Goal: Information Seeking & Learning: Find specific fact

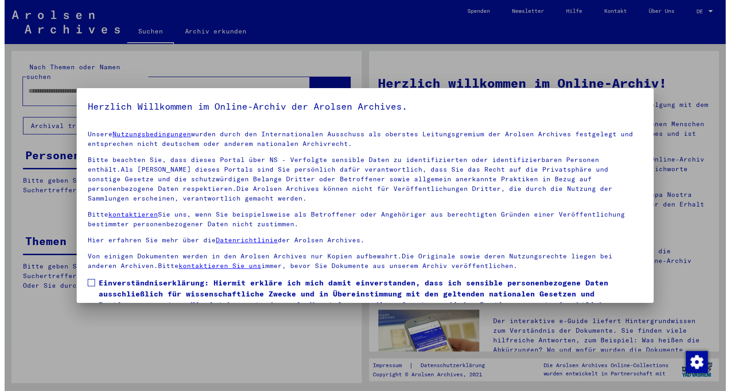
scroll to position [51, 0]
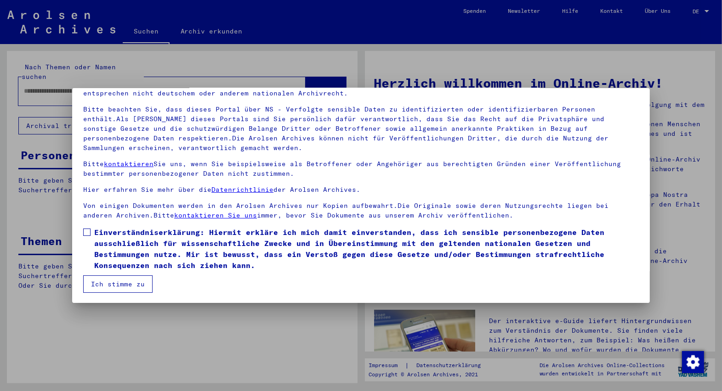
click at [83, 234] on span at bounding box center [86, 232] width 7 height 7
click at [116, 289] on button "Ich stimme zu" at bounding box center [117, 284] width 69 height 17
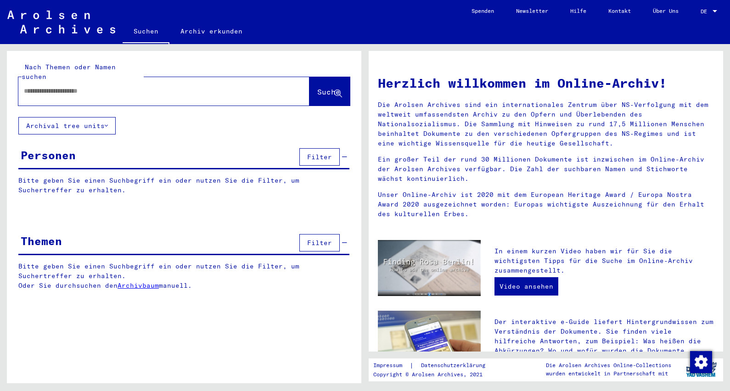
click at [710, 9] on span "DE" at bounding box center [706, 11] width 10 height 6
click at [699, 17] on span "English" at bounding box center [692, 16] width 23 height 7
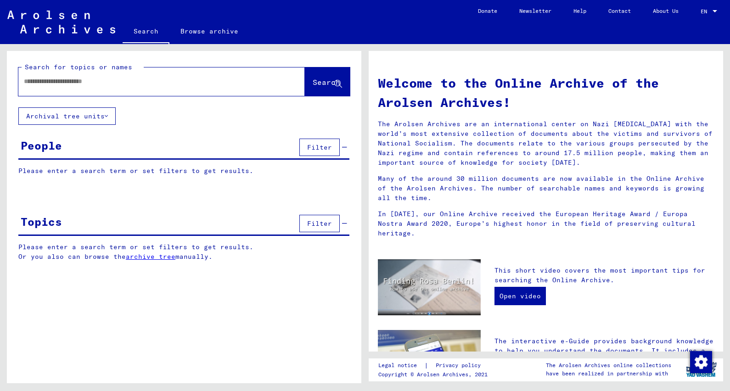
click at [48, 83] on input "text" at bounding box center [151, 82] width 254 height 10
type input "**********"
click at [313, 81] on span "Search" at bounding box center [327, 82] width 28 height 9
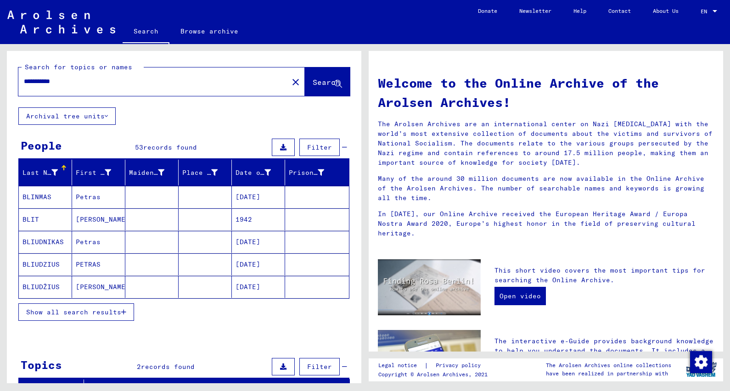
click at [109, 313] on span "Show all search results" at bounding box center [73, 312] width 95 height 8
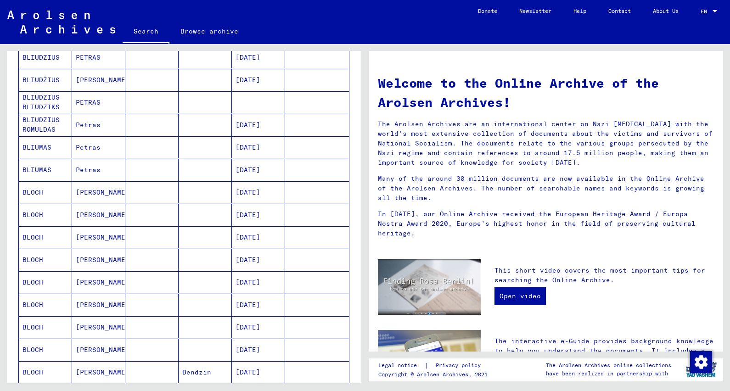
scroll to position [214, 0]
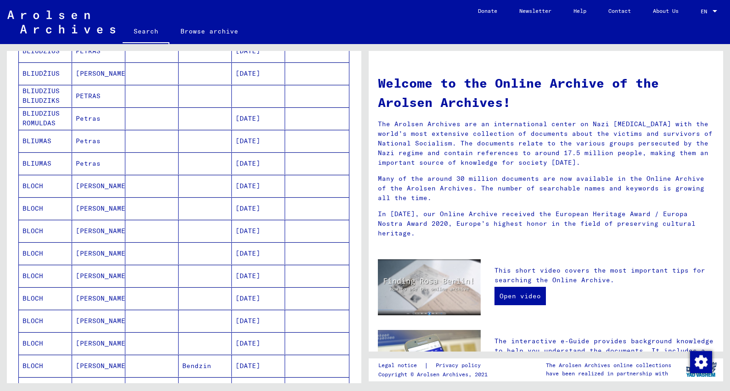
click at [40, 250] on mat-cell "BLOCH" at bounding box center [45, 254] width 53 height 22
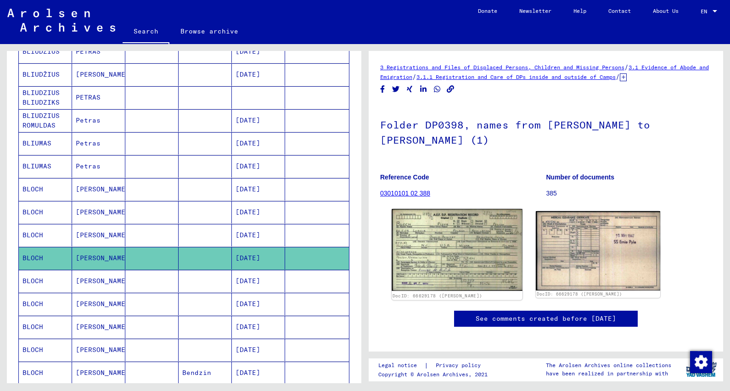
click at [432, 266] on img at bounding box center [457, 250] width 131 height 82
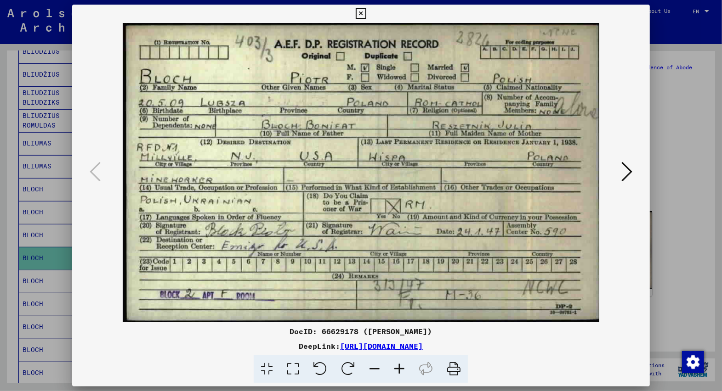
click at [359, 14] on icon at bounding box center [361, 13] width 11 height 11
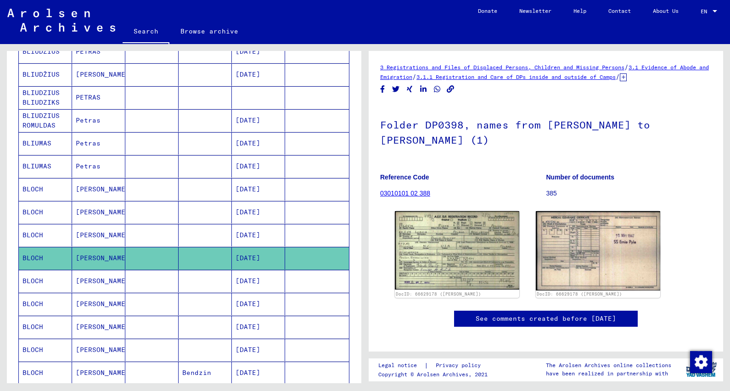
click at [41, 274] on mat-cell "BLOCH" at bounding box center [45, 281] width 53 height 23
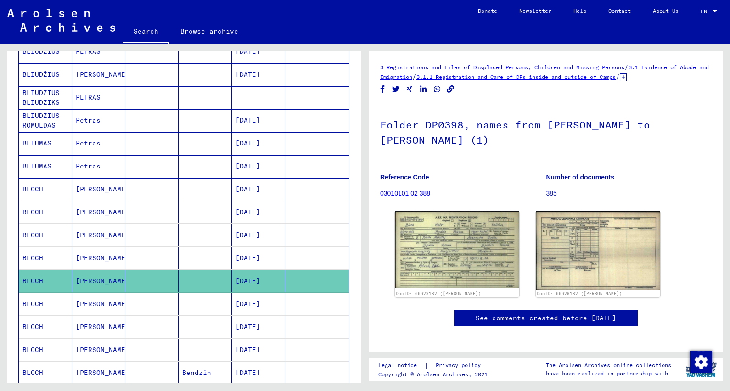
click at [34, 300] on mat-cell "BLOCH" at bounding box center [45, 304] width 53 height 23
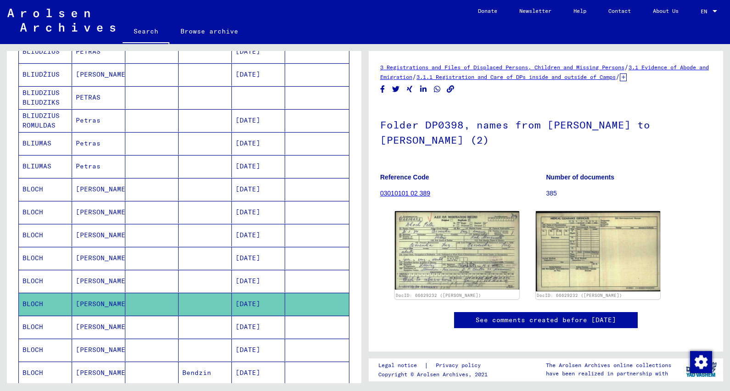
click at [31, 322] on mat-cell "BLOCH" at bounding box center [45, 327] width 53 height 23
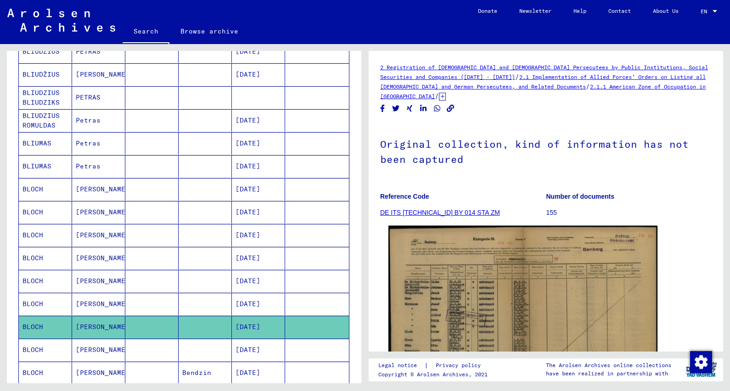
click at [475, 278] on img at bounding box center [523, 321] width 269 height 191
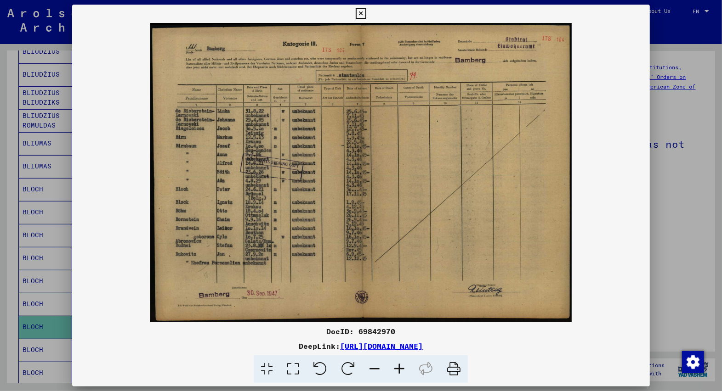
click at [361, 11] on icon at bounding box center [361, 13] width 11 height 11
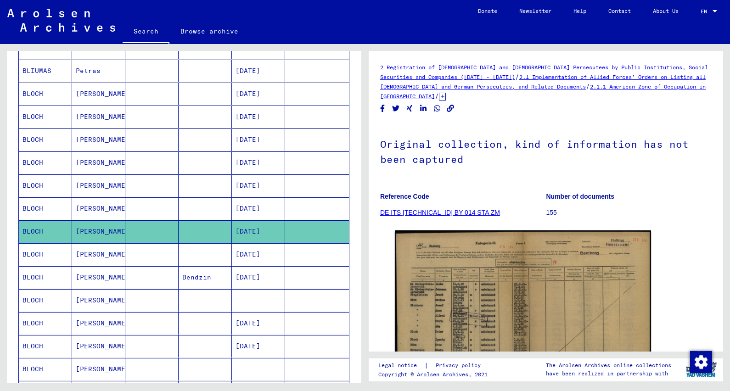
scroll to position [315, 0]
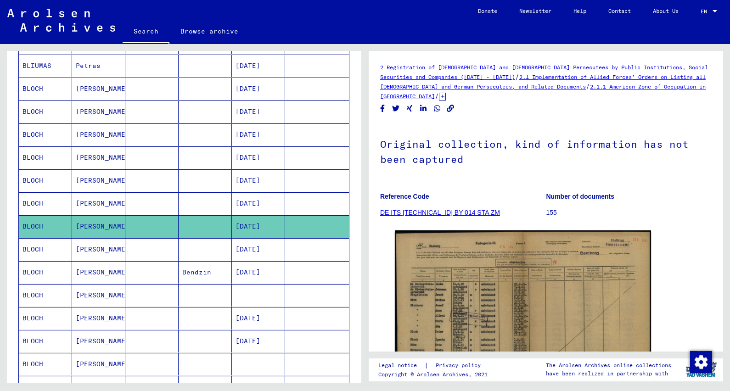
click at [36, 311] on mat-cell "BLOCH" at bounding box center [45, 318] width 53 height 23
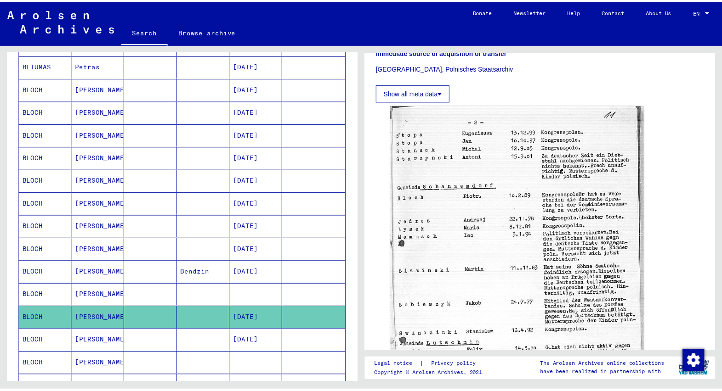
scroll to position [204, 0]
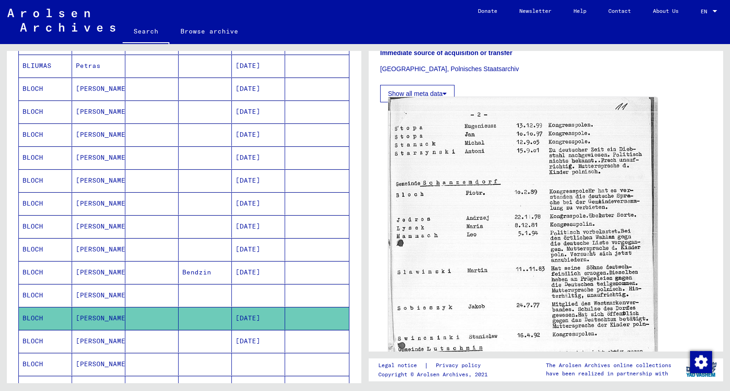
click at [535, 112] on img at bounding box center [523, 278] width 269 height 362
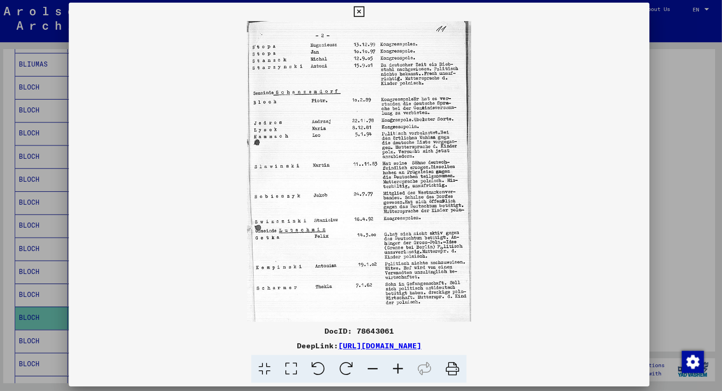
scroll to position [0, 0]
